Goal: Information Seeking & Learning: Learn about a topic

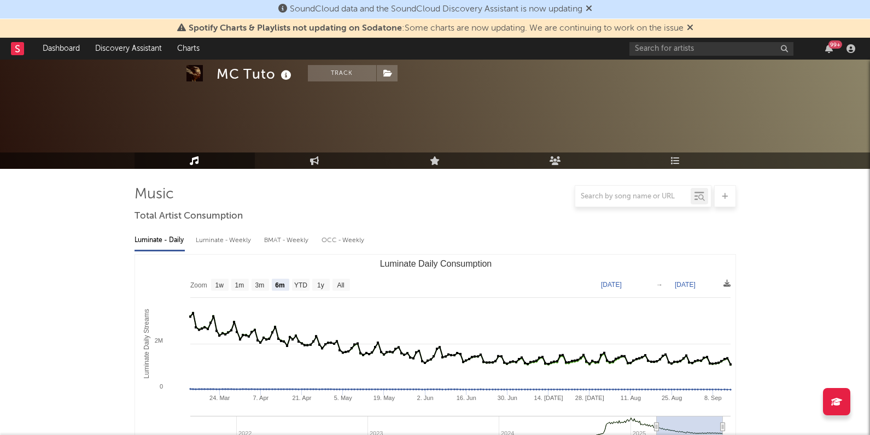
select select "6m"
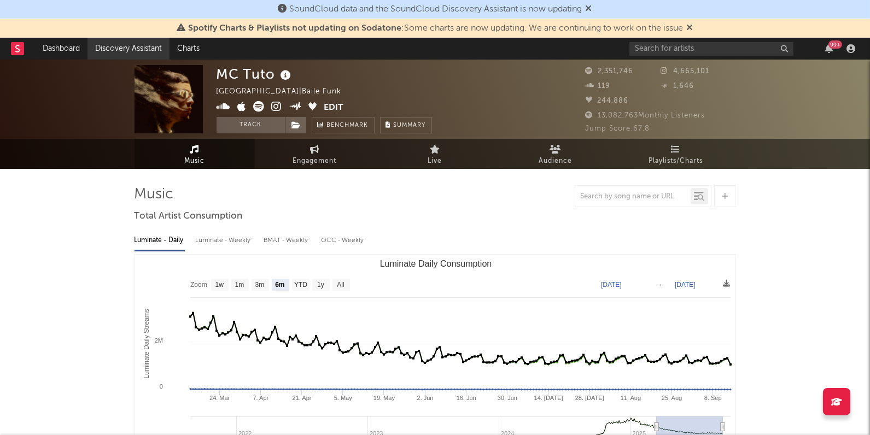
click at [130, 46] on link "Discovery Assistant" at bounding box center [128, 49] width 82 height 22
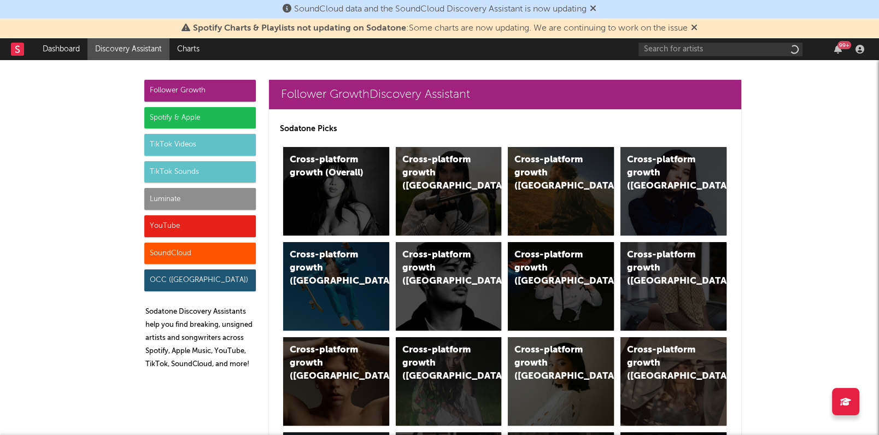
click at [168, 199] on div "Luminate" at bounding box center [199, 199] width 111 height 22
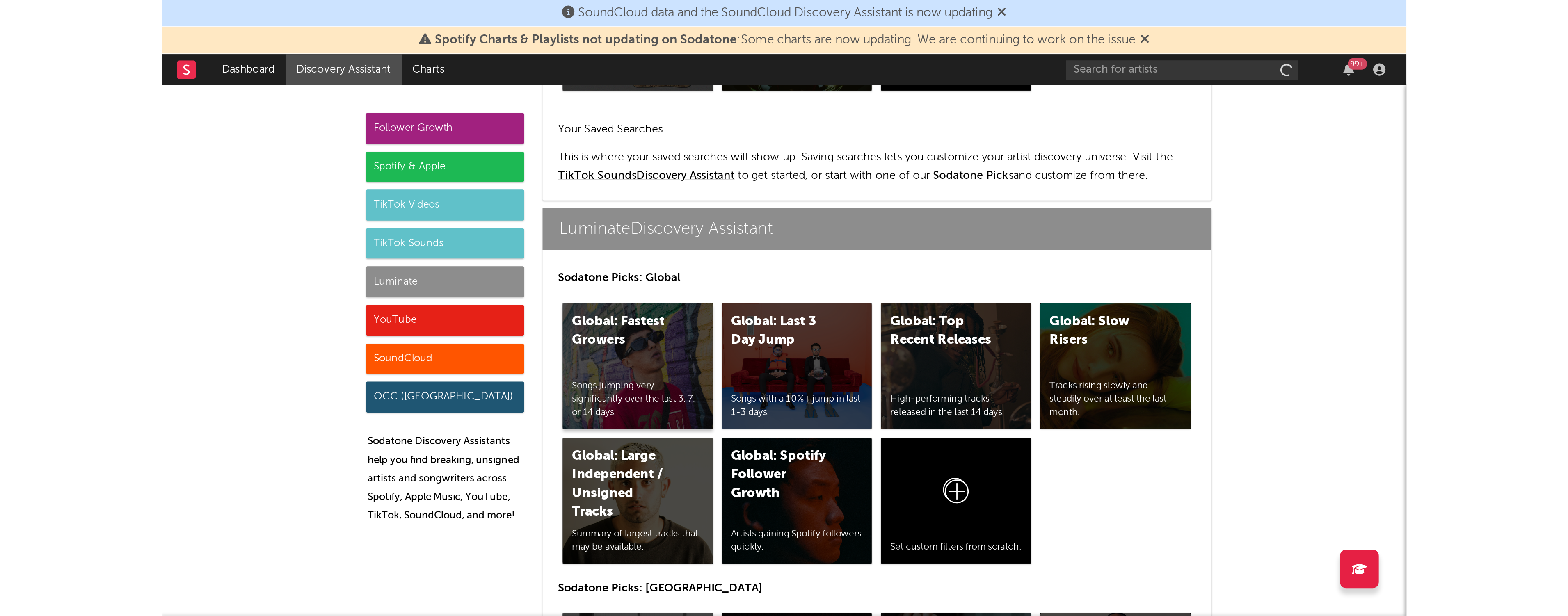
scroll to position [3513, 0]
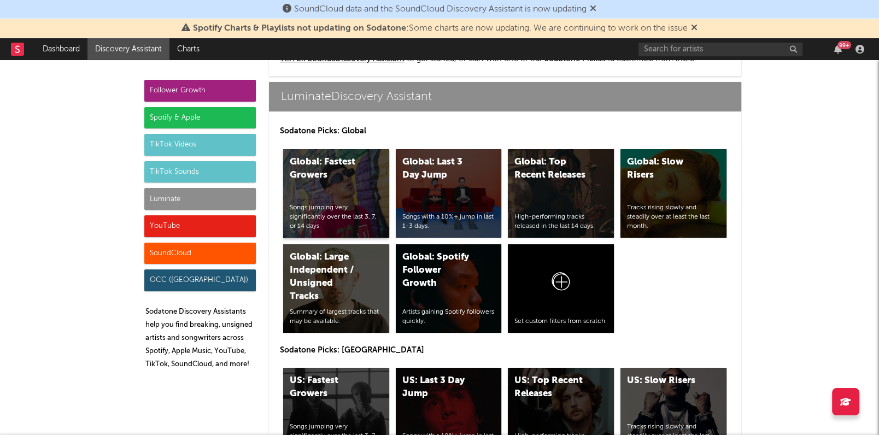
click at [355, 182] on div "Global: Fastest Growers Songs jumping very significantly over the last 3, 7, or…" at bounding box center [336, 193] width 106 height 89
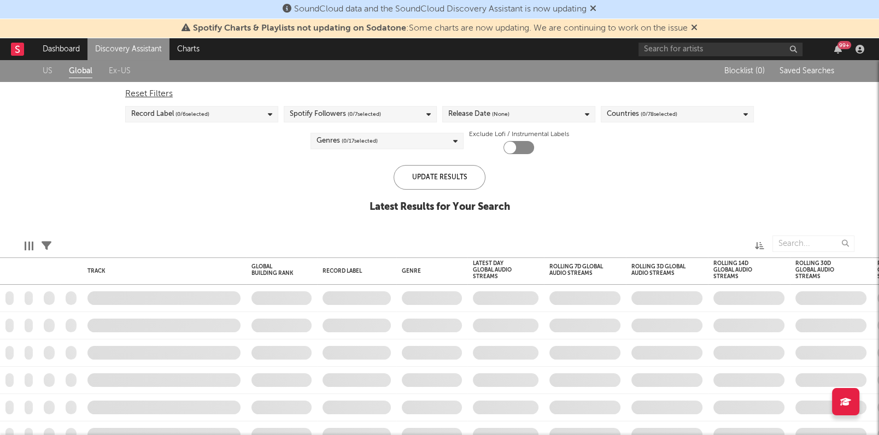
checkbox input "true"
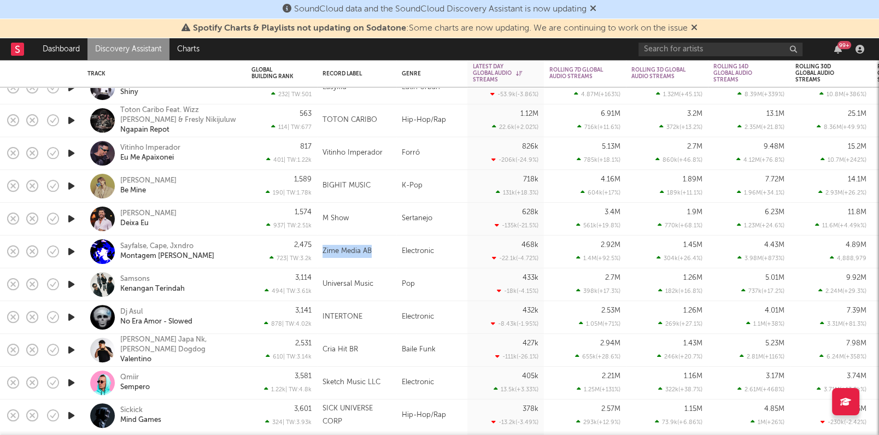
drag, startPoint x: 375, startPoint y: 250, endPoint x: 324, endPoint y: 250, distance: 51.9
click at [324, 250] on div "Zime Media AB" at bounding box center [356, 251] width 68 height 13
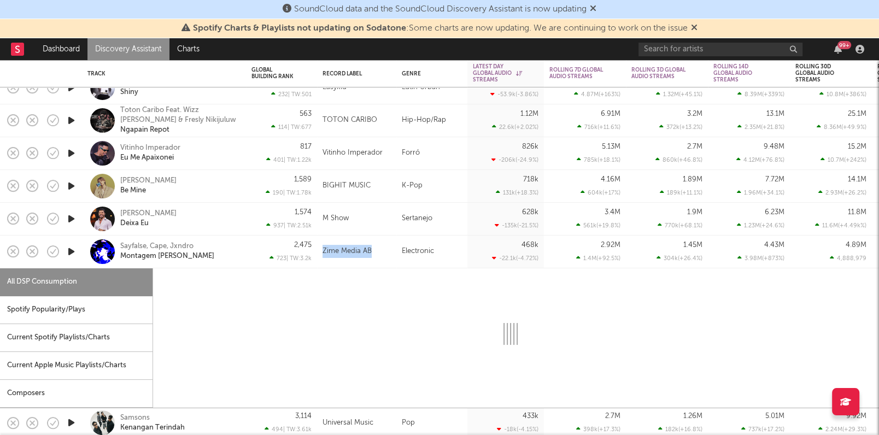
copy div "Zime Media AB"
select select "1w"
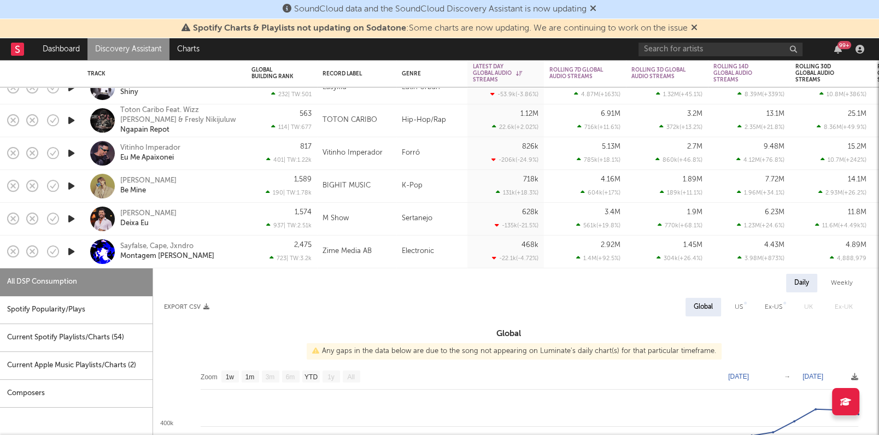
click at [254, 275] on div "Daily Weekly" at bounding box center [508, 283] width 711 height 19
click at [838, 283] on div "Weekly" at bounding box center [842, 283] width 38 height 19
select select "1w"
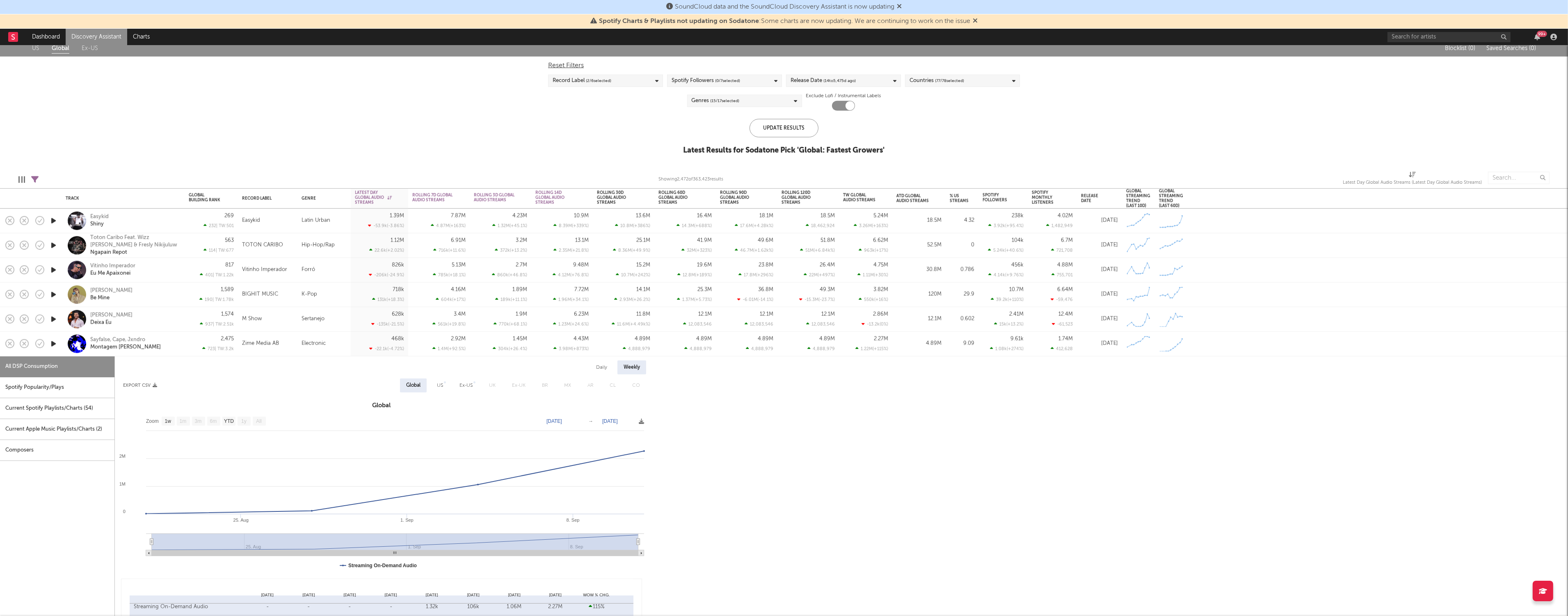
click at [423, 103] on div "US Global Ex-US Blocklist ( 0 ) Saved Searches ( 0 ) Reset Filters Record Label…" at bounding box center [784, 102] width 1568 height 124
click at [101, 326] on div "Sayfalse, Cape, Jxndro" at bounding box center [117, 340] width 55 height 8
click at [274, 326] on div "Zime Media AB" at bounding box center [260, 343] width 37 height 10
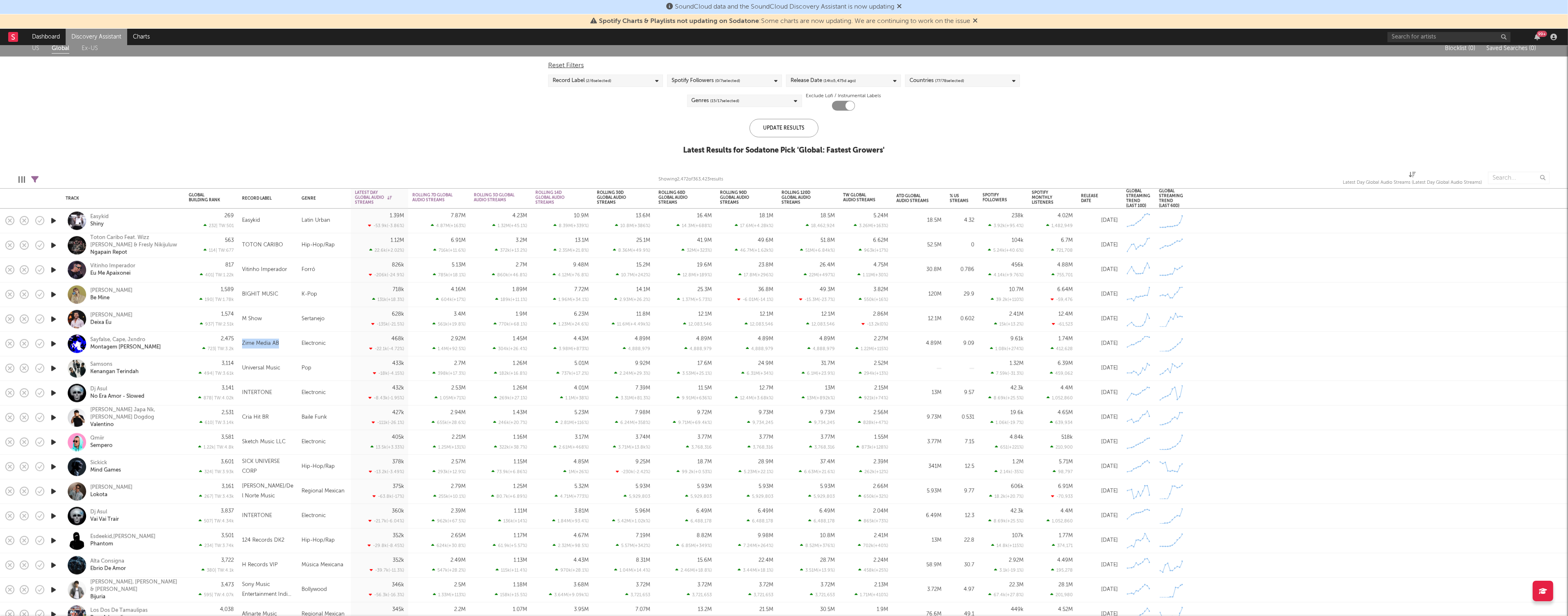
drag, startPoint x: 281, startPoint y: 343, endPoint x: 243, endPoint y: 345, distance: 38.1
click at [243, 326] on div "Zime Media AB" at bounding box center [267, 343] width 51 height 10
select select "1w"
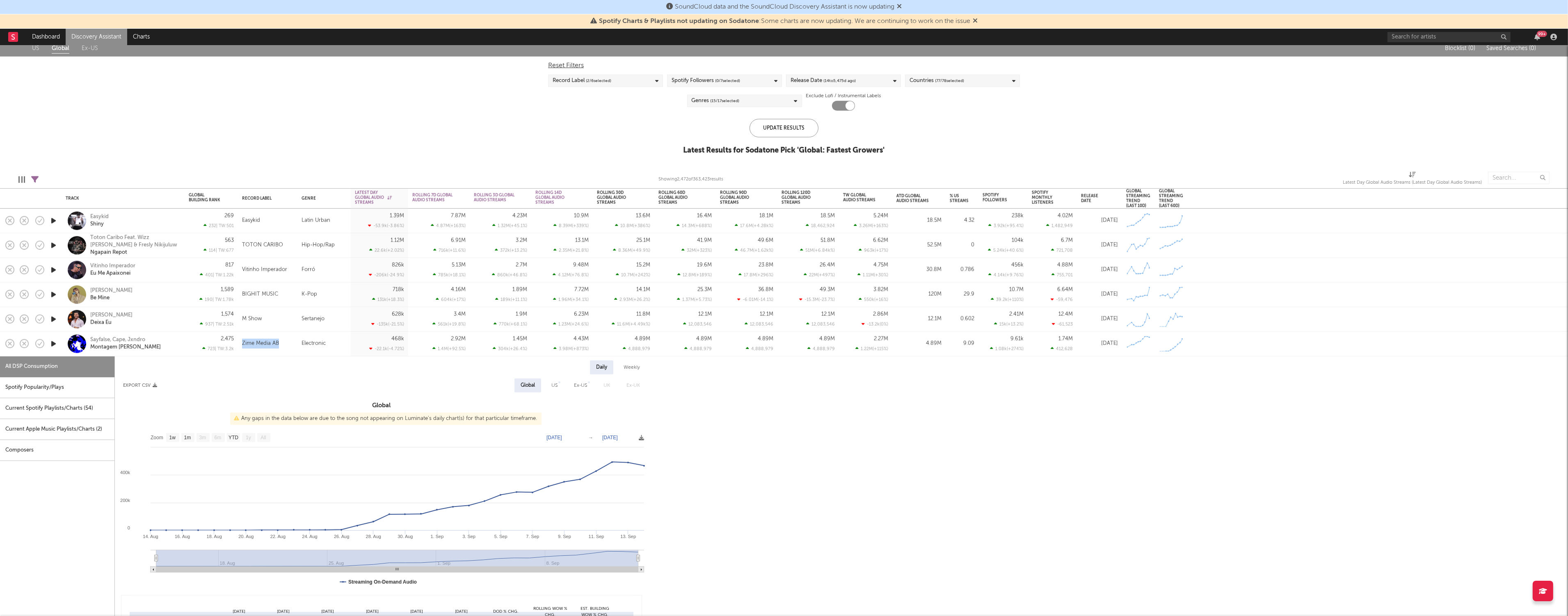
copy div "Zime Media AB"
click at [646, 143] on div "US Global Ex-US Blocklist ( 0 ) Saved Searches ( 0 ) Reset Filters Record Label…" at bounding box center [784, 102] width 1568 height 124
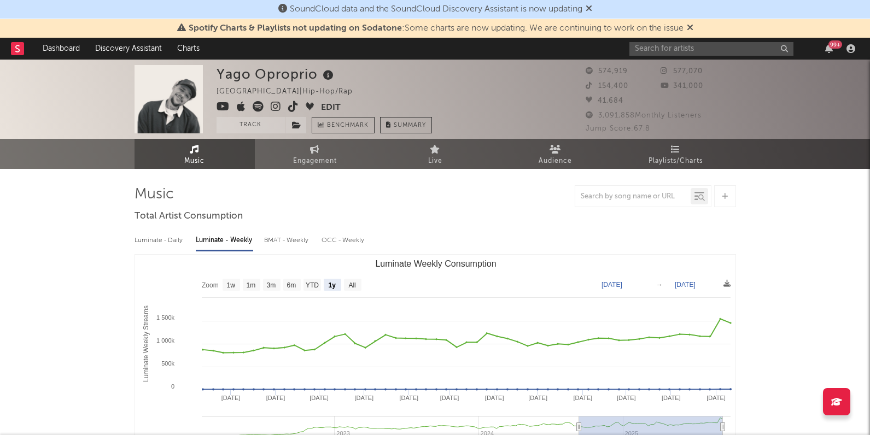
select select "1y"
click at [652, 52] on input "text" at bounding box center [711, 49] width 164 height 14
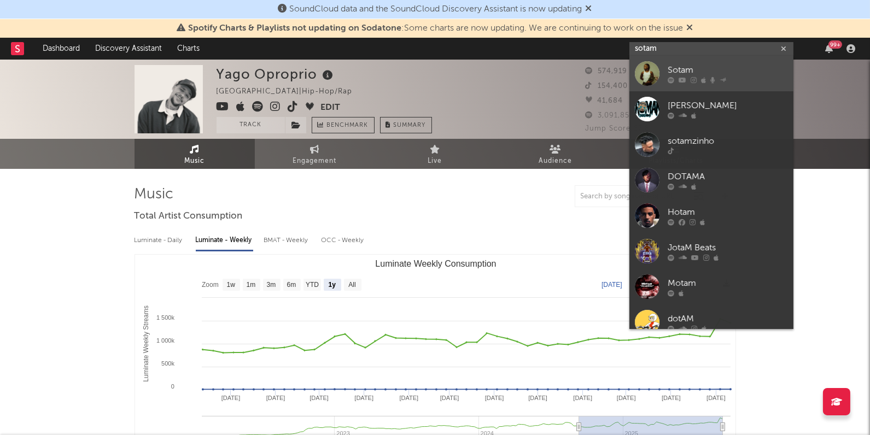
type input "sotam"
click at [680, 67] on div "Sotam" at bounding box center [727, 70] width 120 height 13
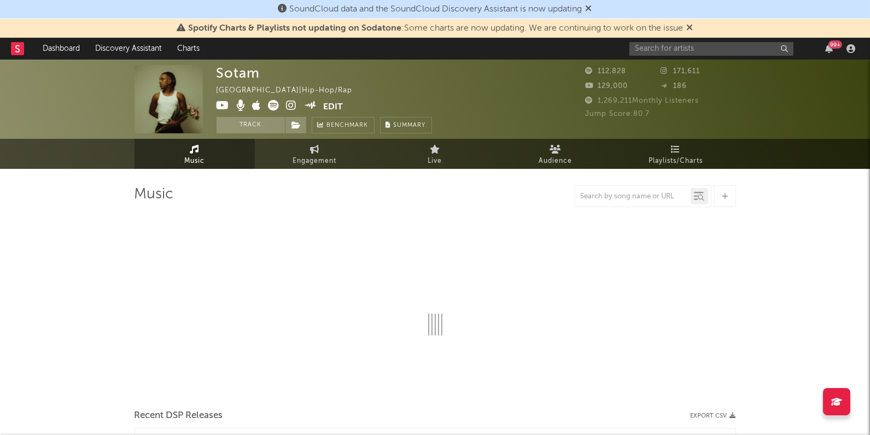
select select "6m"
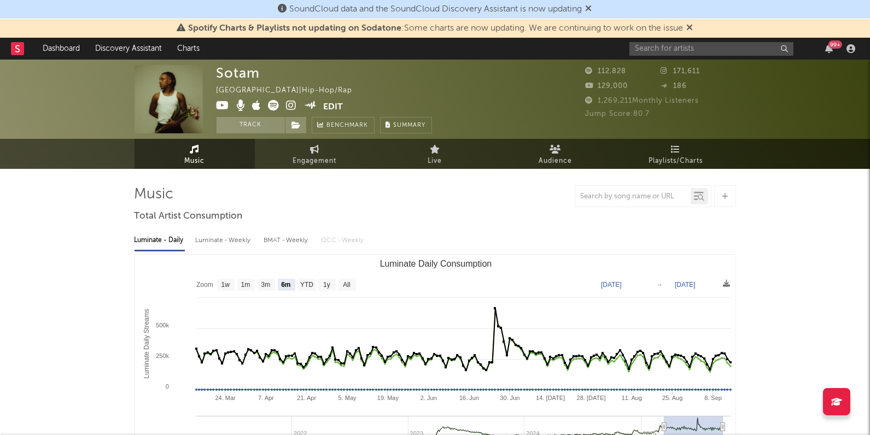
click at [229, 237] on div "Luminate - Weekly" at bounding box center [224, 240] width 57 height 19
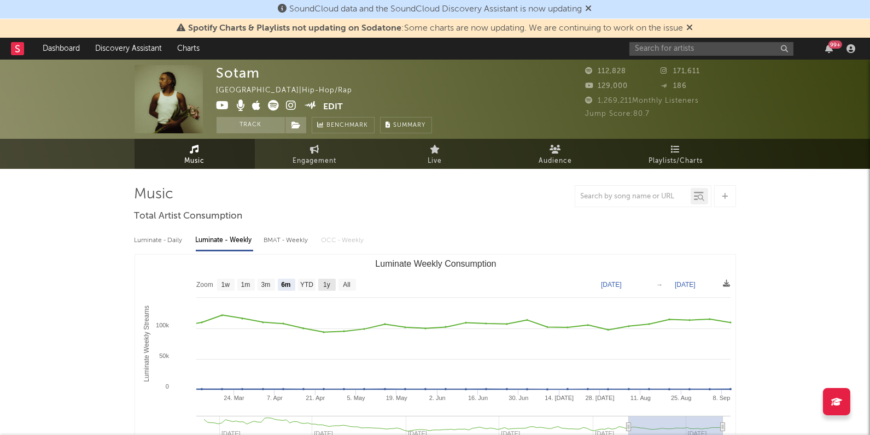
click at [323, 284] on text "1y" at bounding box center [326, 285] width 7 height 8
select select "1y"
type input "2024-09-11"
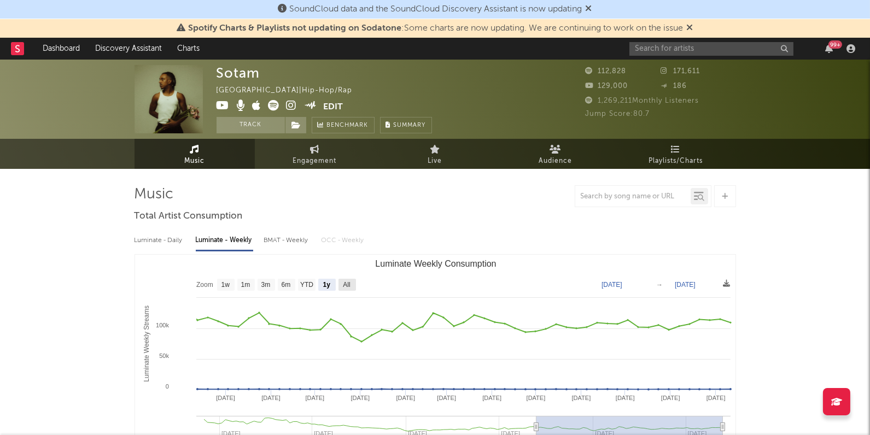
click at [351, 284] on rect "Luminate Weekly Consumption" at bounding box center [346, 285] width 17 height 12
select select "All"
type input "2022-12-01"
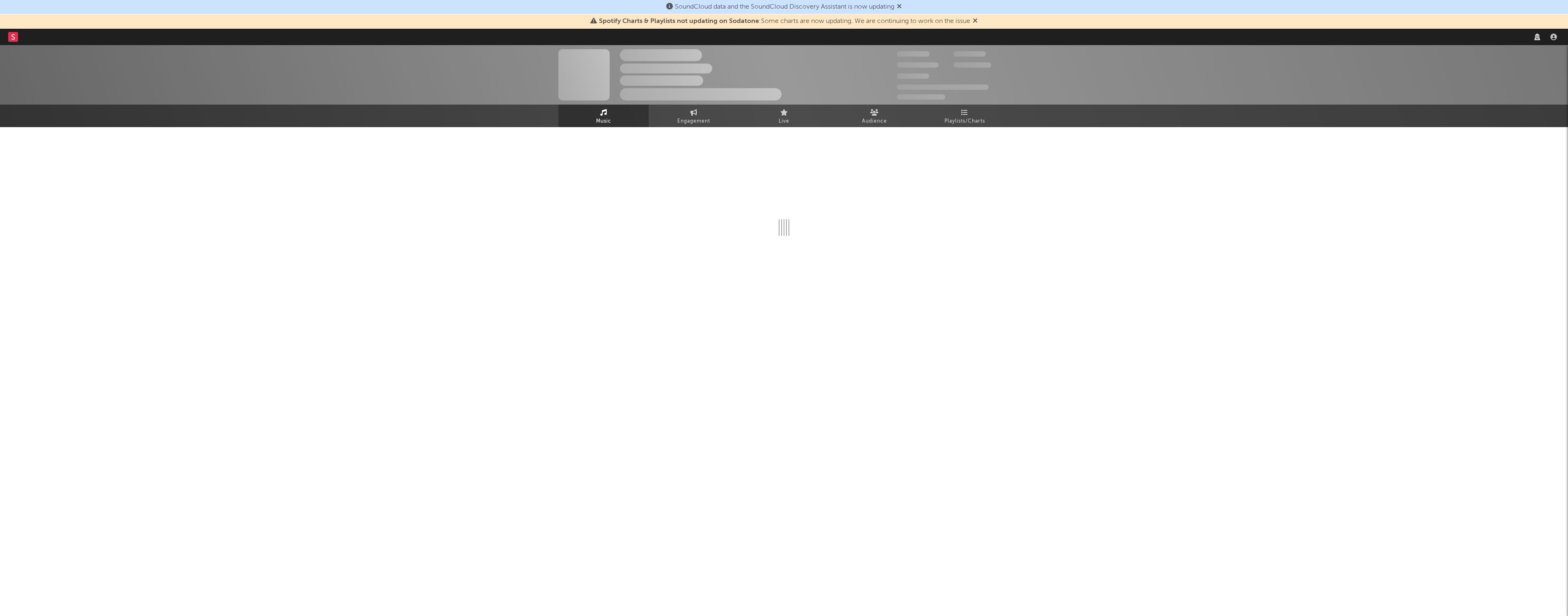
select select "recorded_music"
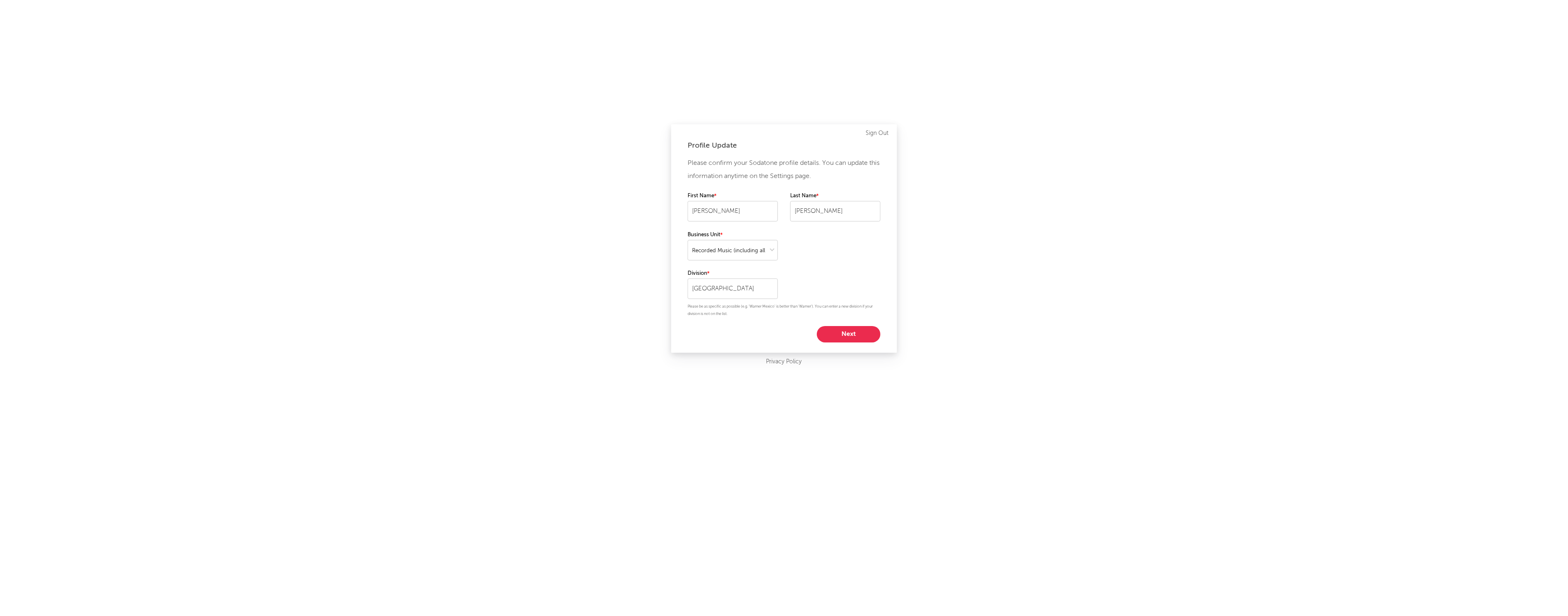
click at [865, 333] on button "Next" at bounding box center [848, 335] width 64 height 17
select select "marketing"
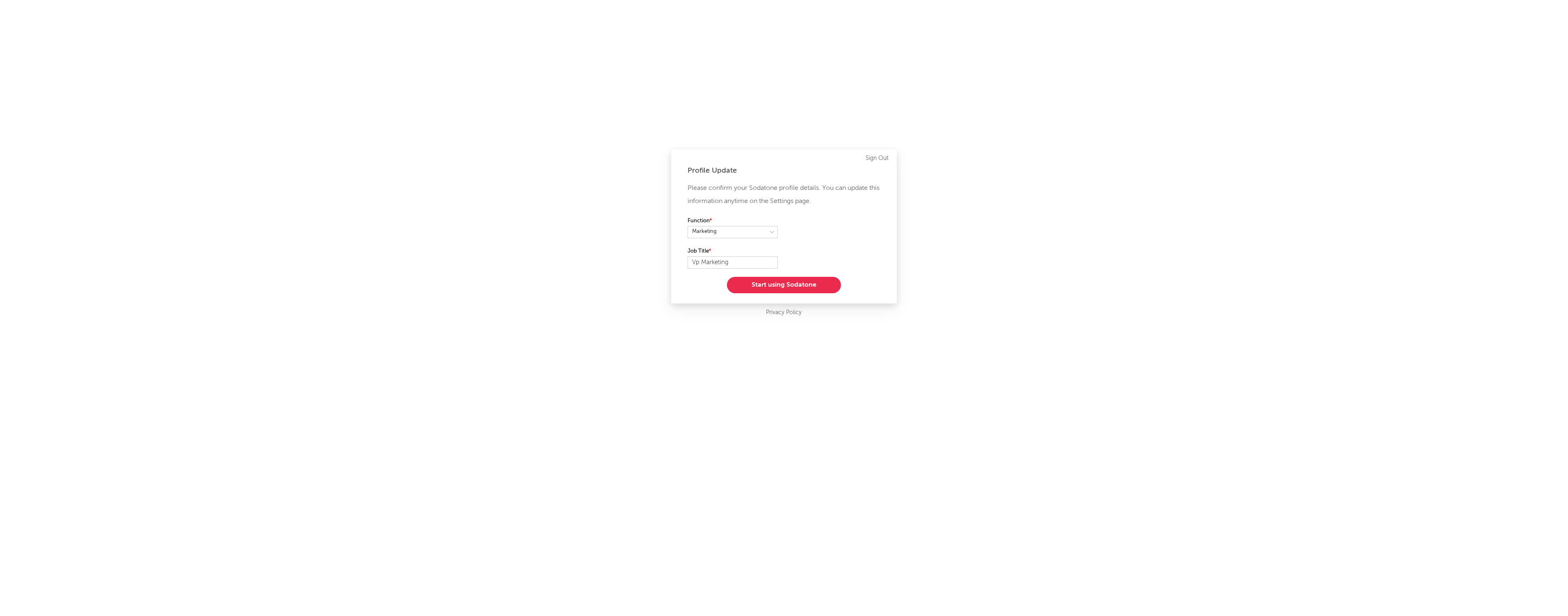
click at [778, 283] on button "Start using Sodatone" at bounding box center [784, 285] width 114 height 17
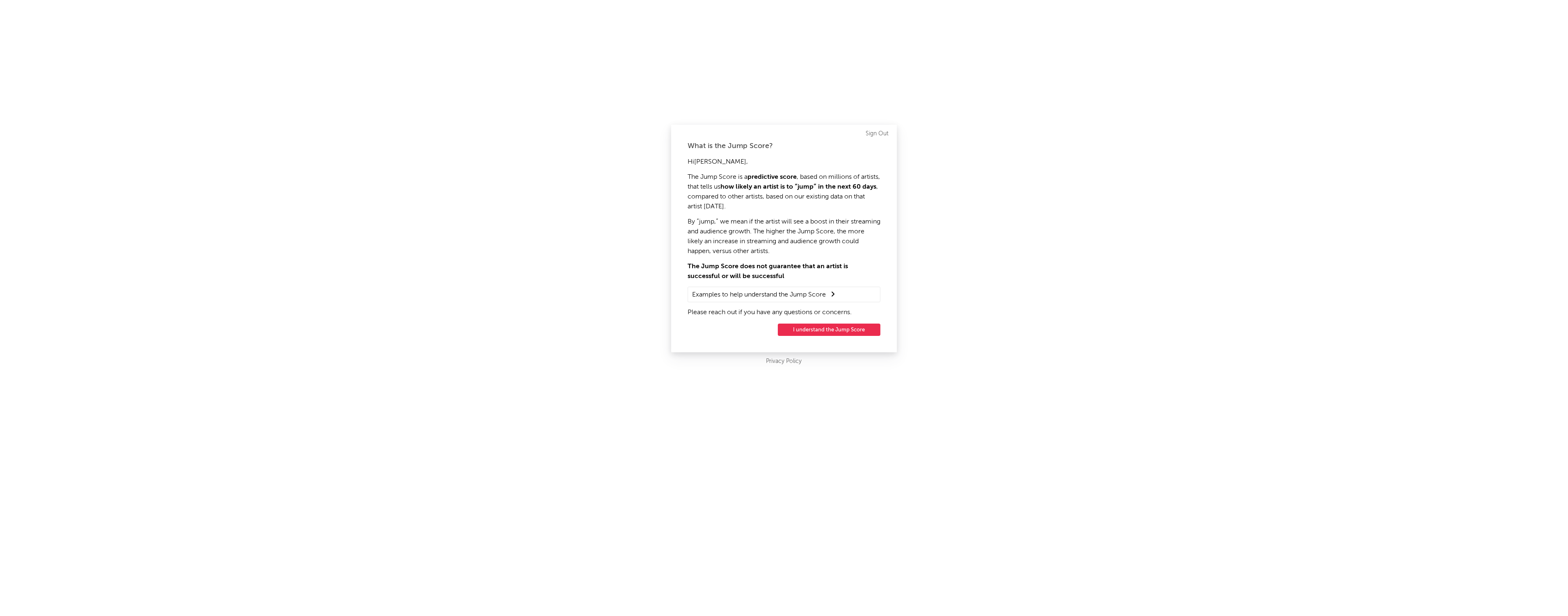
click at [836, 329] on button "I understand the Jump Score" at bounding box center [829, 329] width 103 height 12
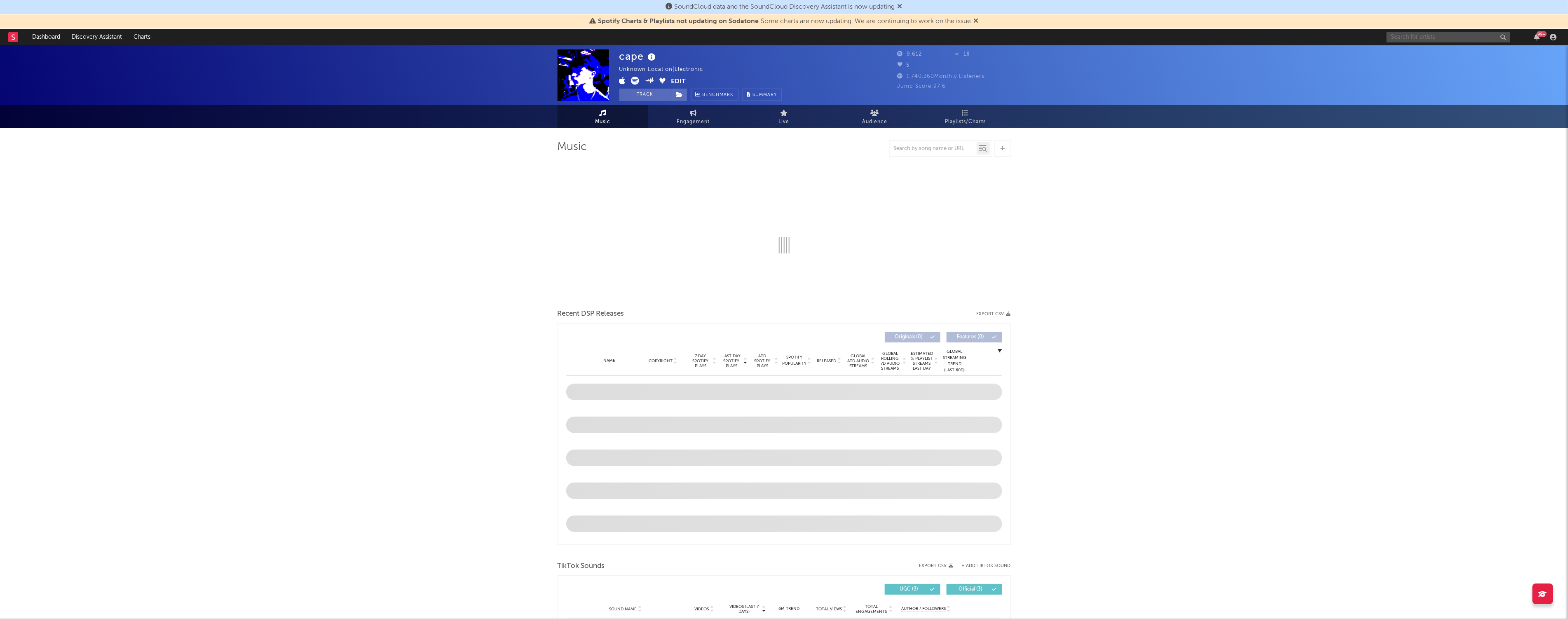
click at [1414, 33] on input "text" at bounding box center [1448, 38] width 124 height 11
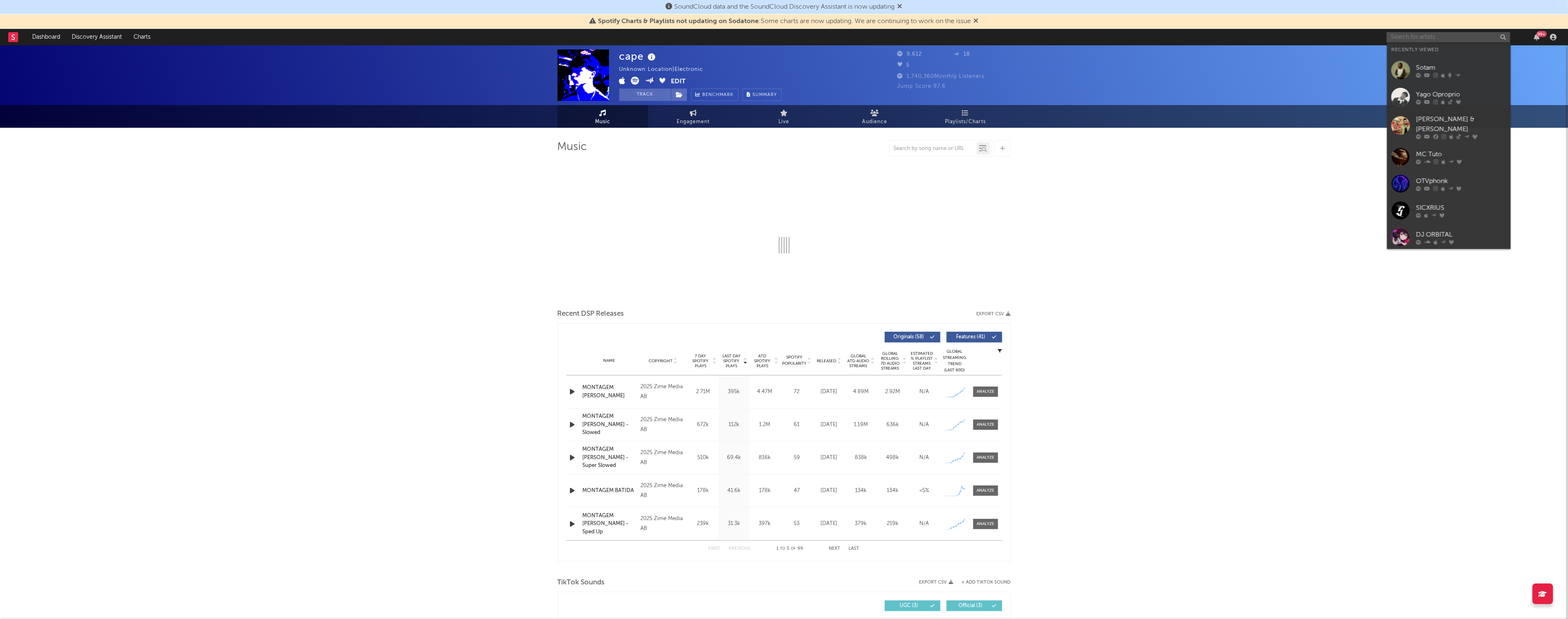
type input "f"
select select "6m"
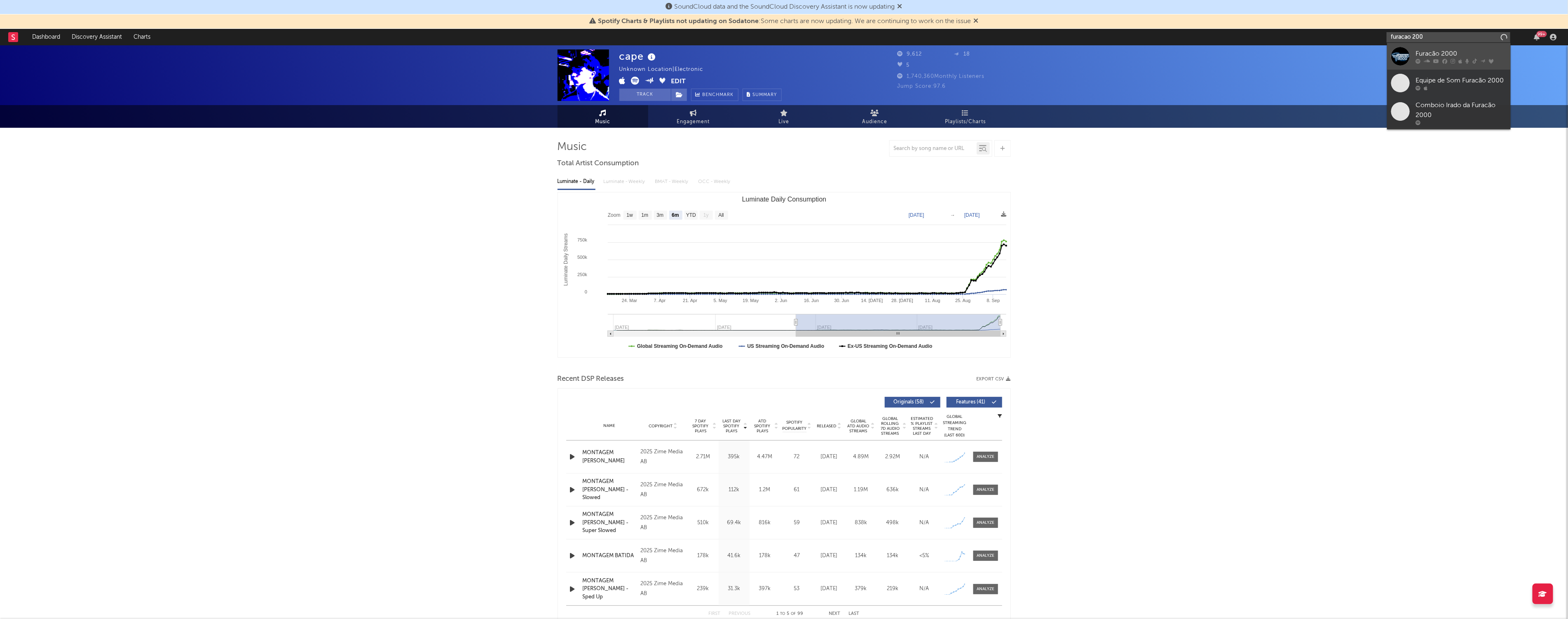
type input "furacao 200"
click at [1445, 50] on div "Furacão 2000" at bounding box center [1461, 53] width 90 height 10
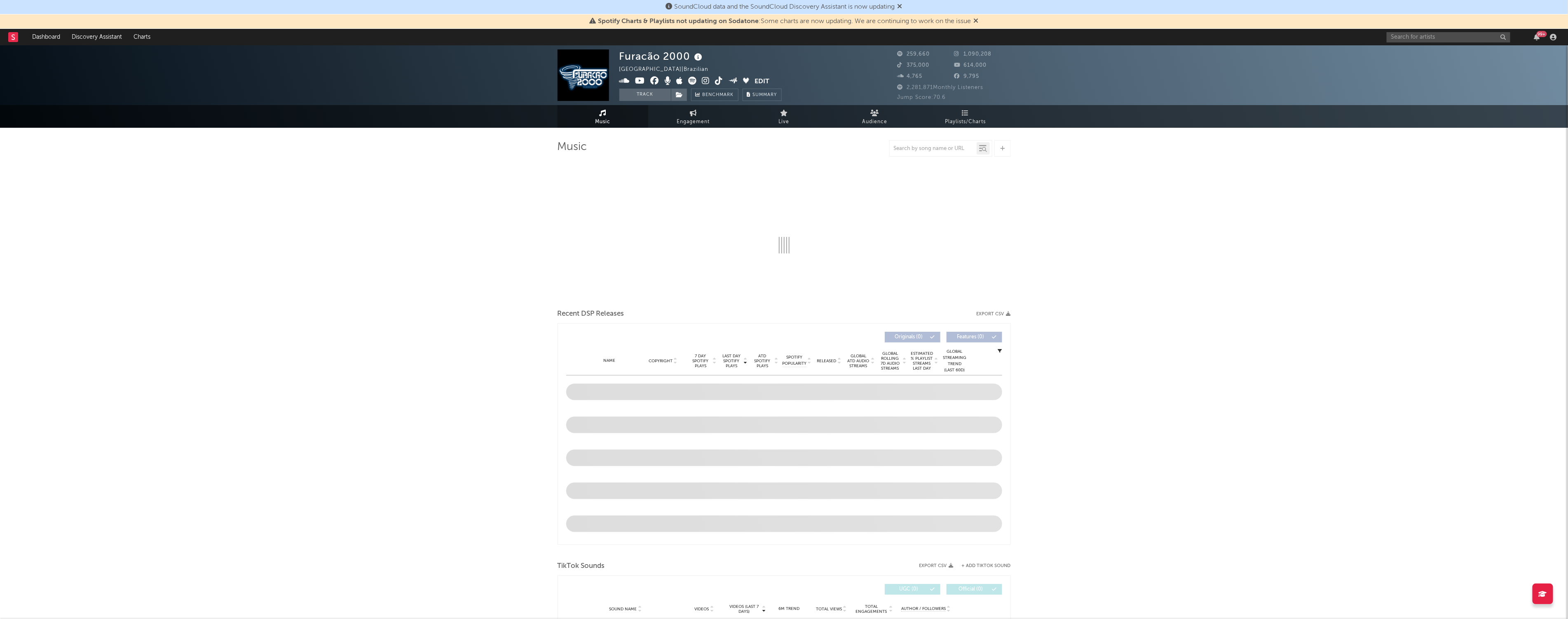
select select "6m"
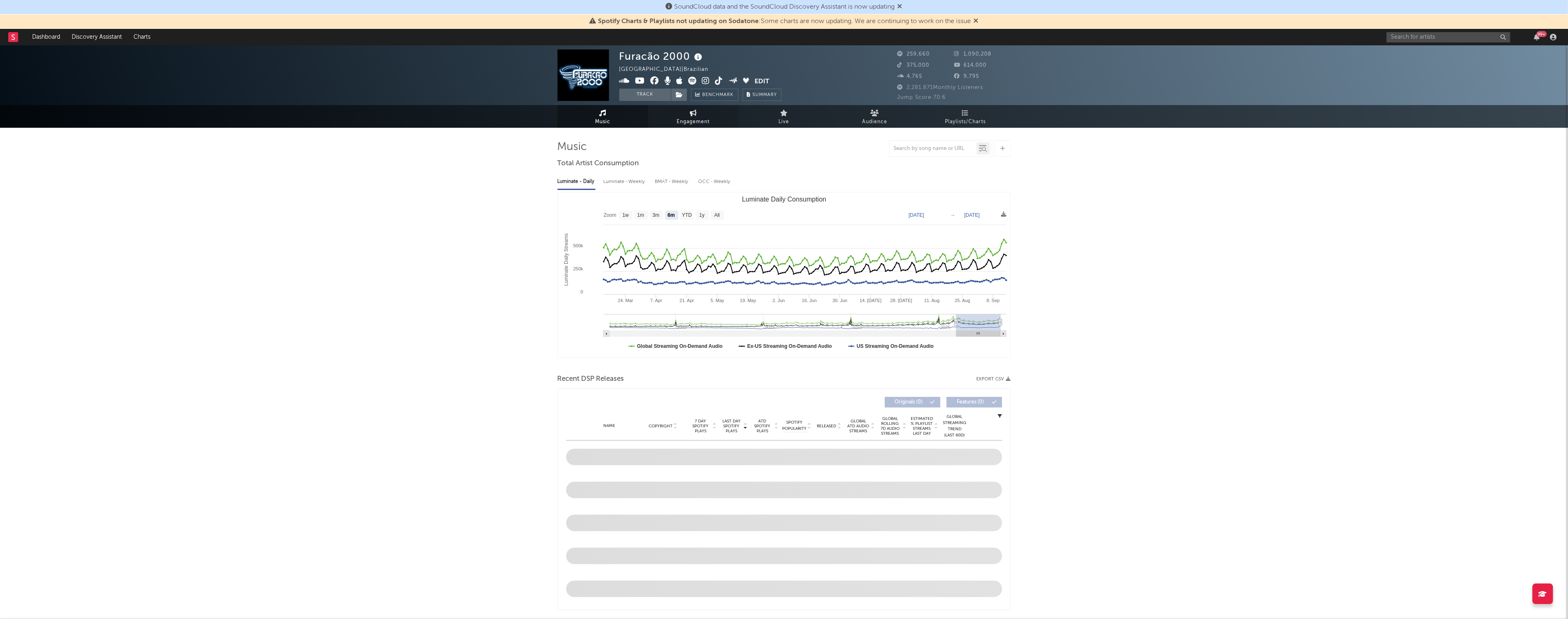
click at [694, 109] on icon at bounding box center [693, 112] width 7 height 7
select select "1w"
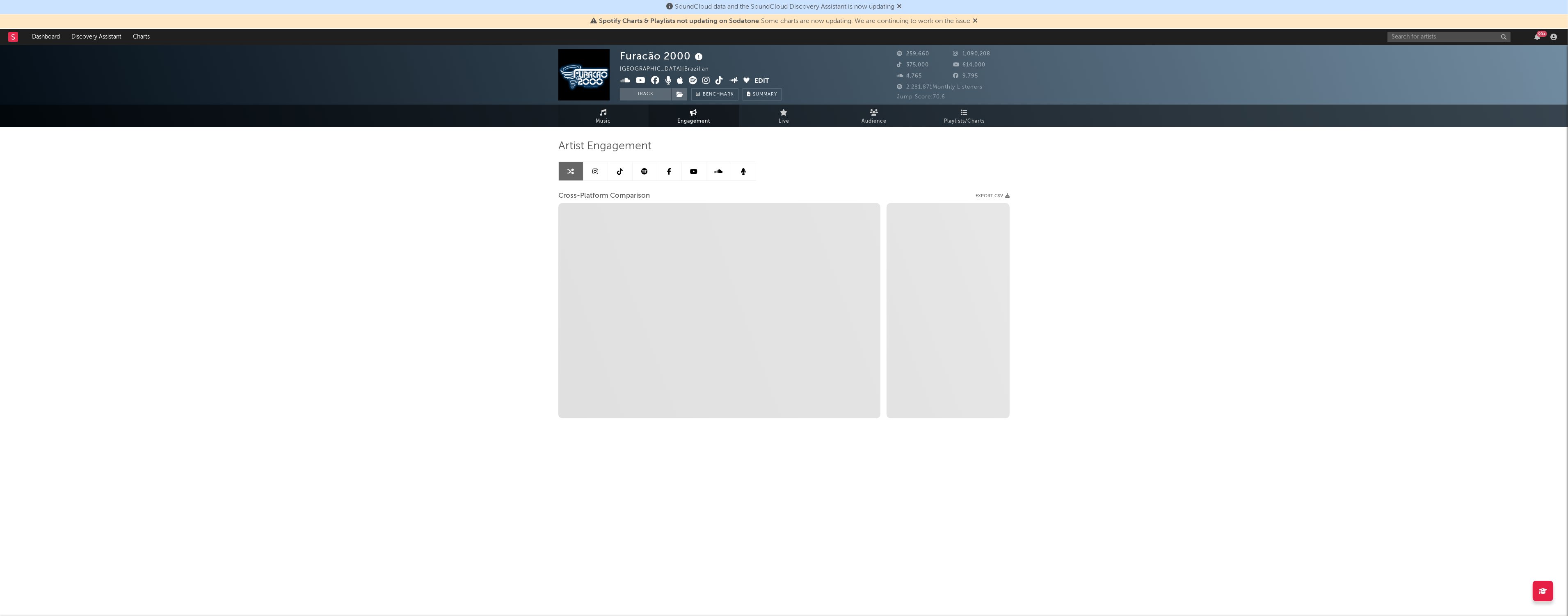
click at [604, 116] on span "Music" at bounding box center [603, 121] width 15 height 10
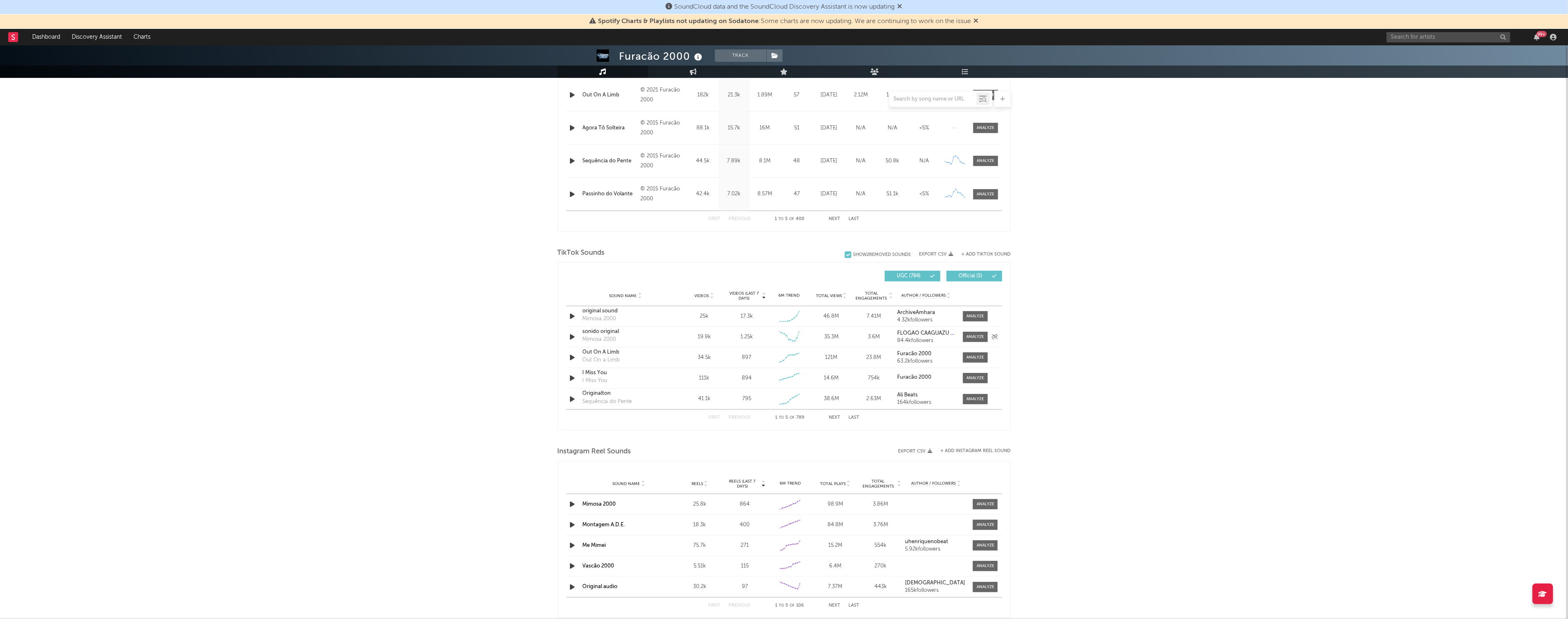
scroll to position [394, 0]
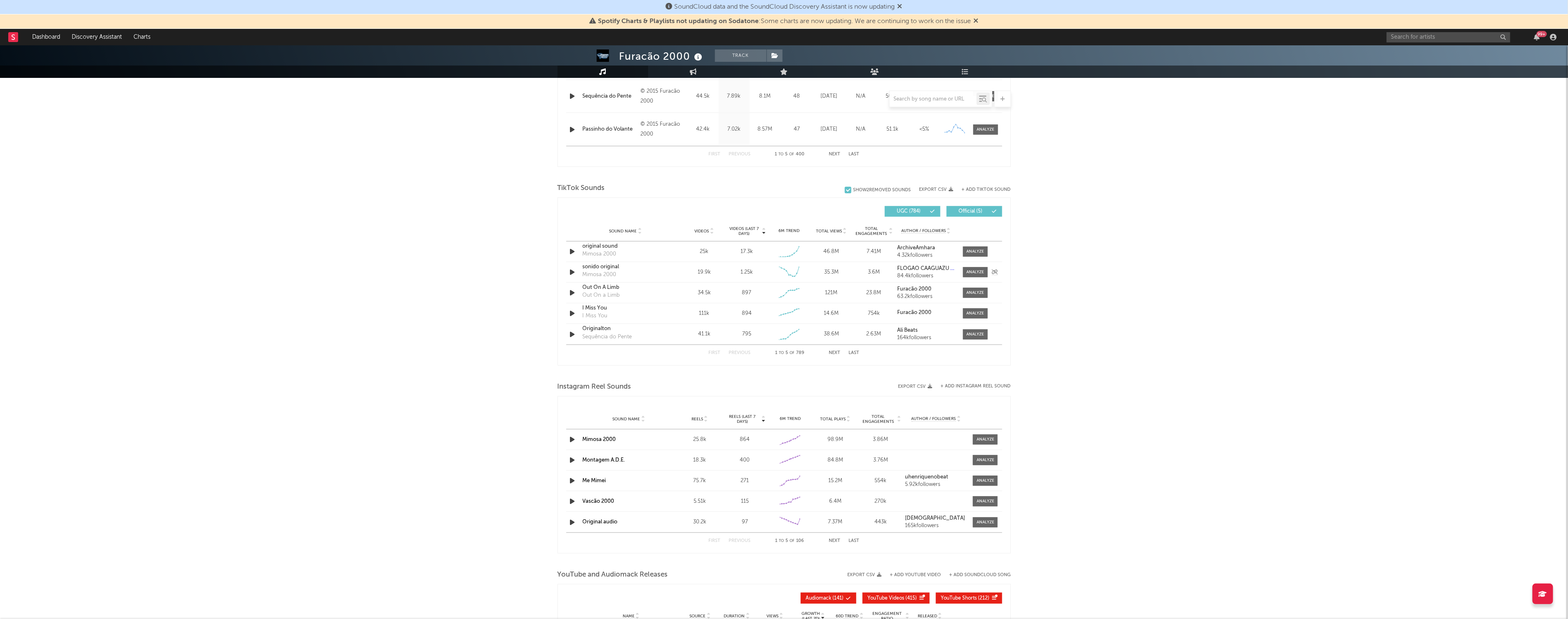
select select "6m"
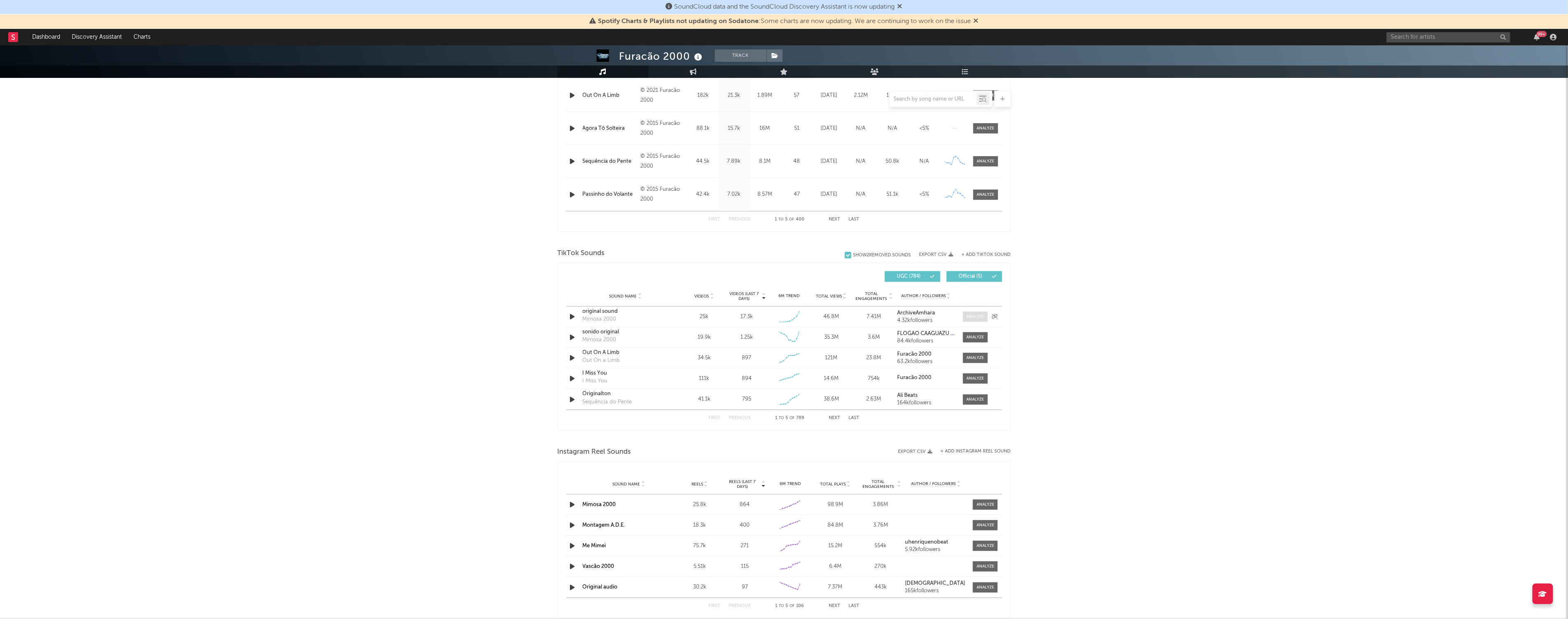
click at [978, 314] on div at bounding box center [975, 317] width 18 height 6
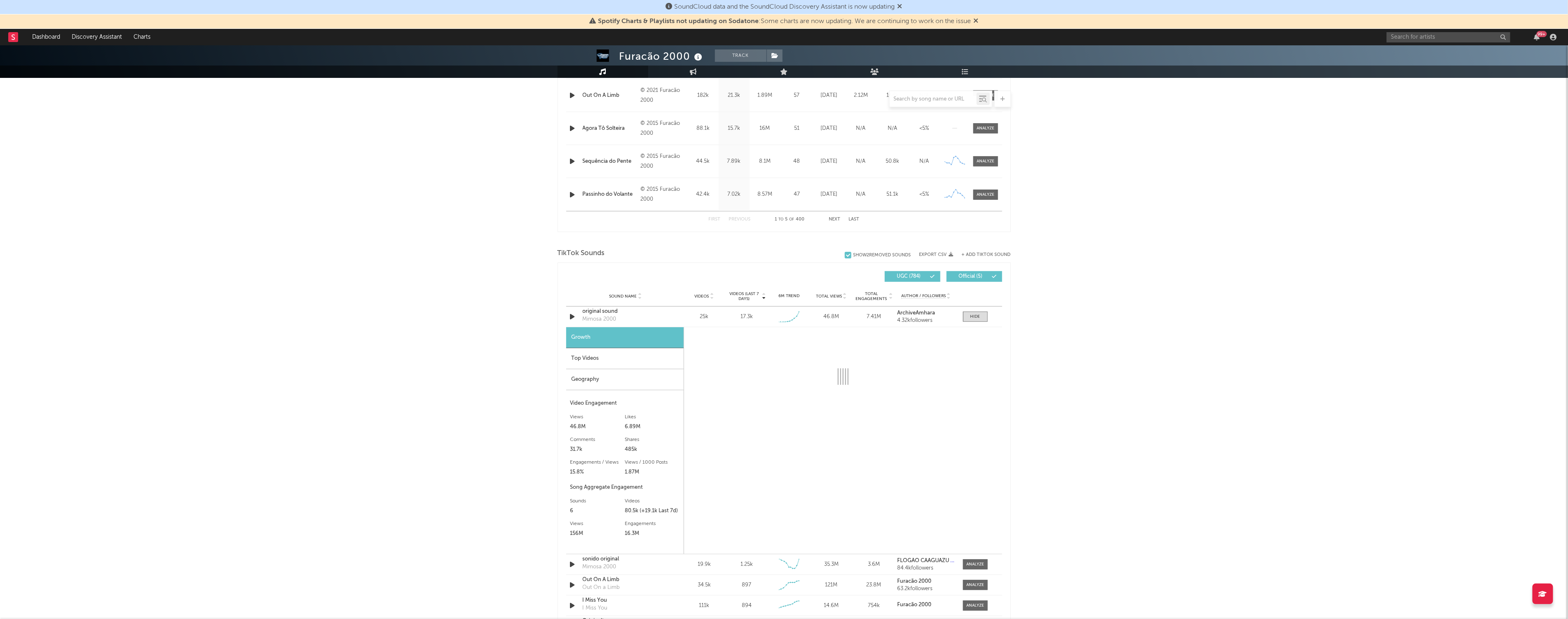
select select "1w"
